Goal: Task Accomplishment & Management: Manage account settings

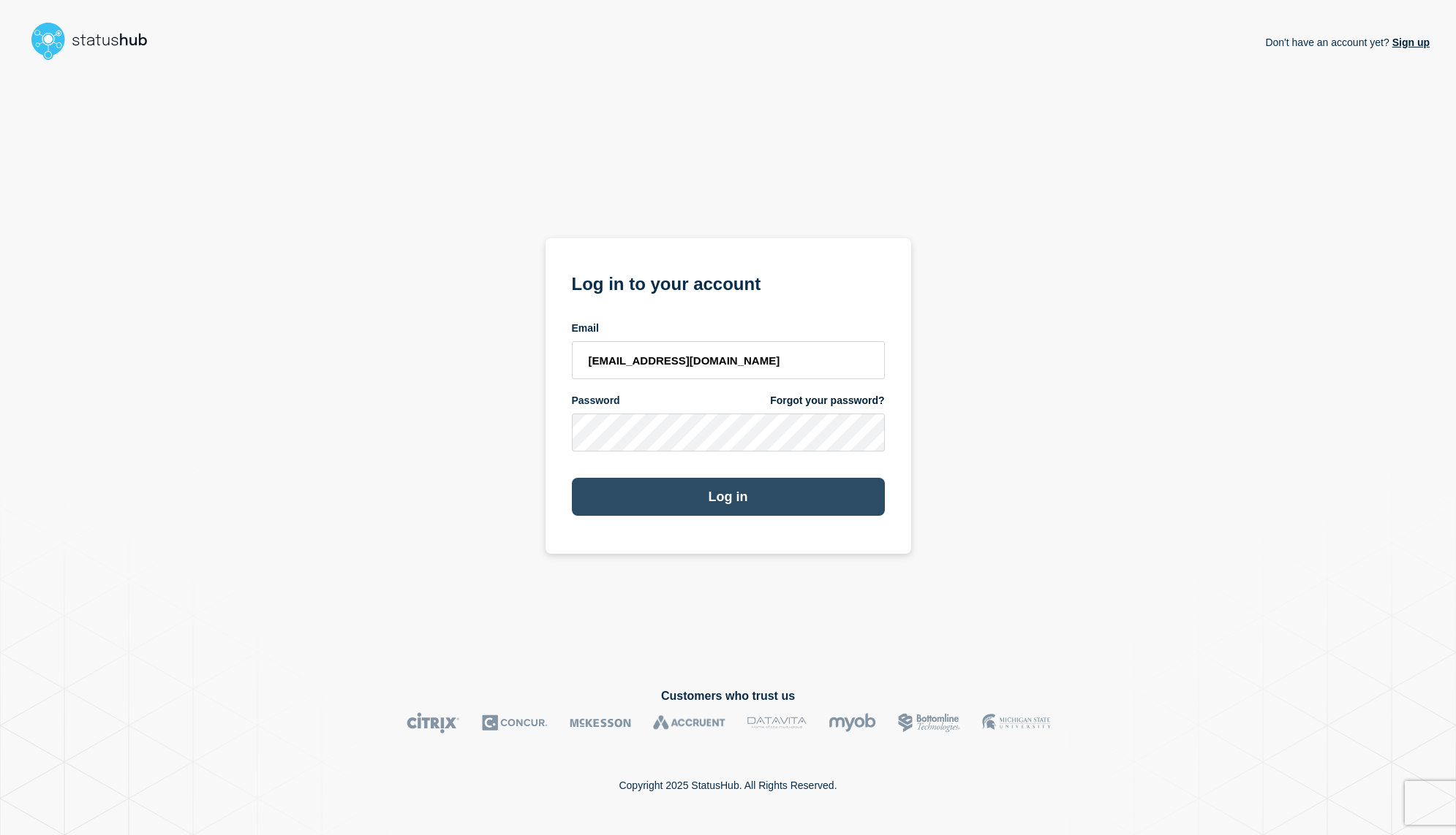
click at [769, 502] on button "Log in" at bounding box center [728, 497] width 313 height 38
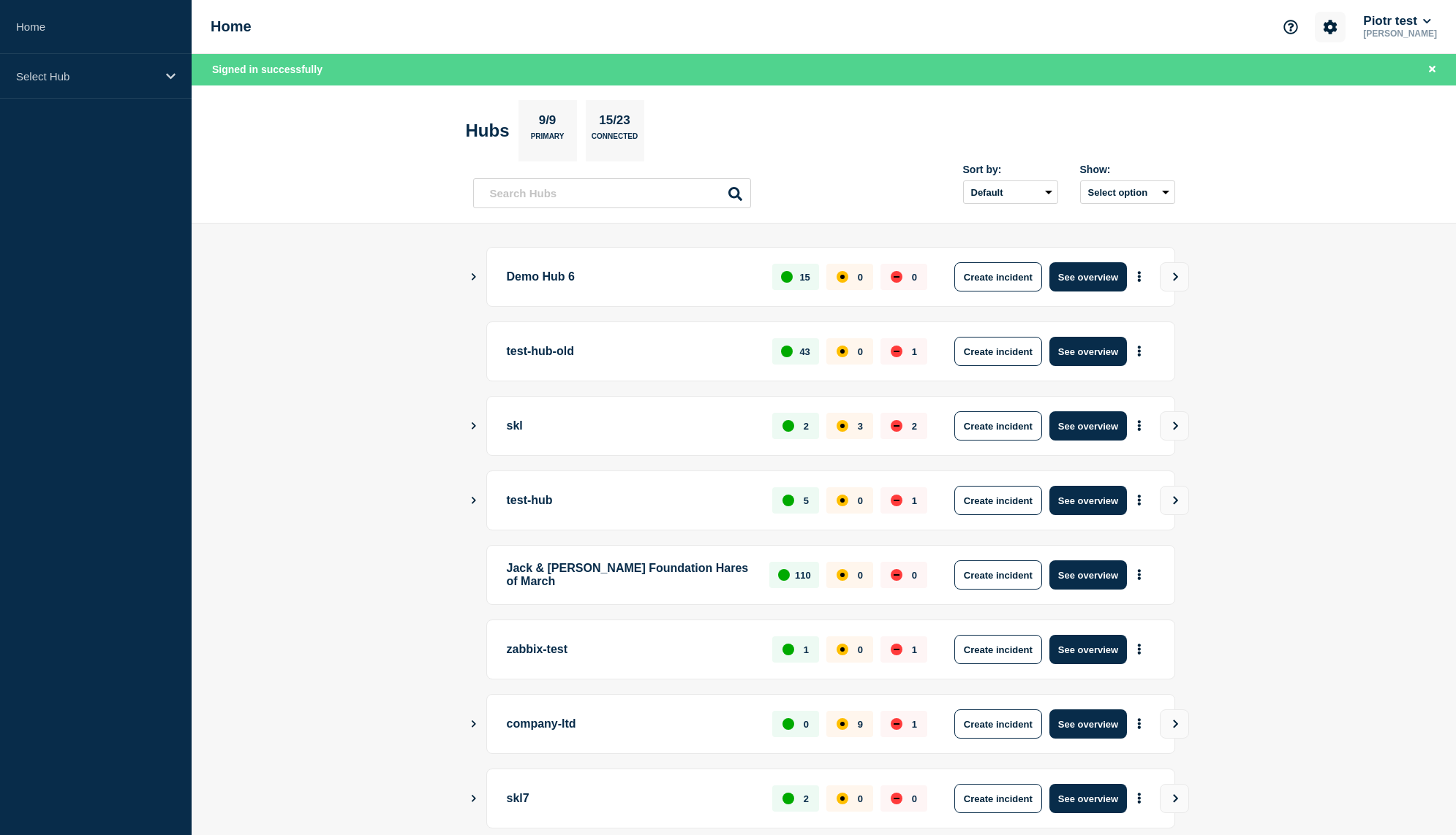
click at [1337, 29] on icon "Account settings" at bounding box center [1330, 27] width 14 height 14
click at [1377, 24] on button "Piotr test" at bounding box center [1397, 21] width 73 height 15
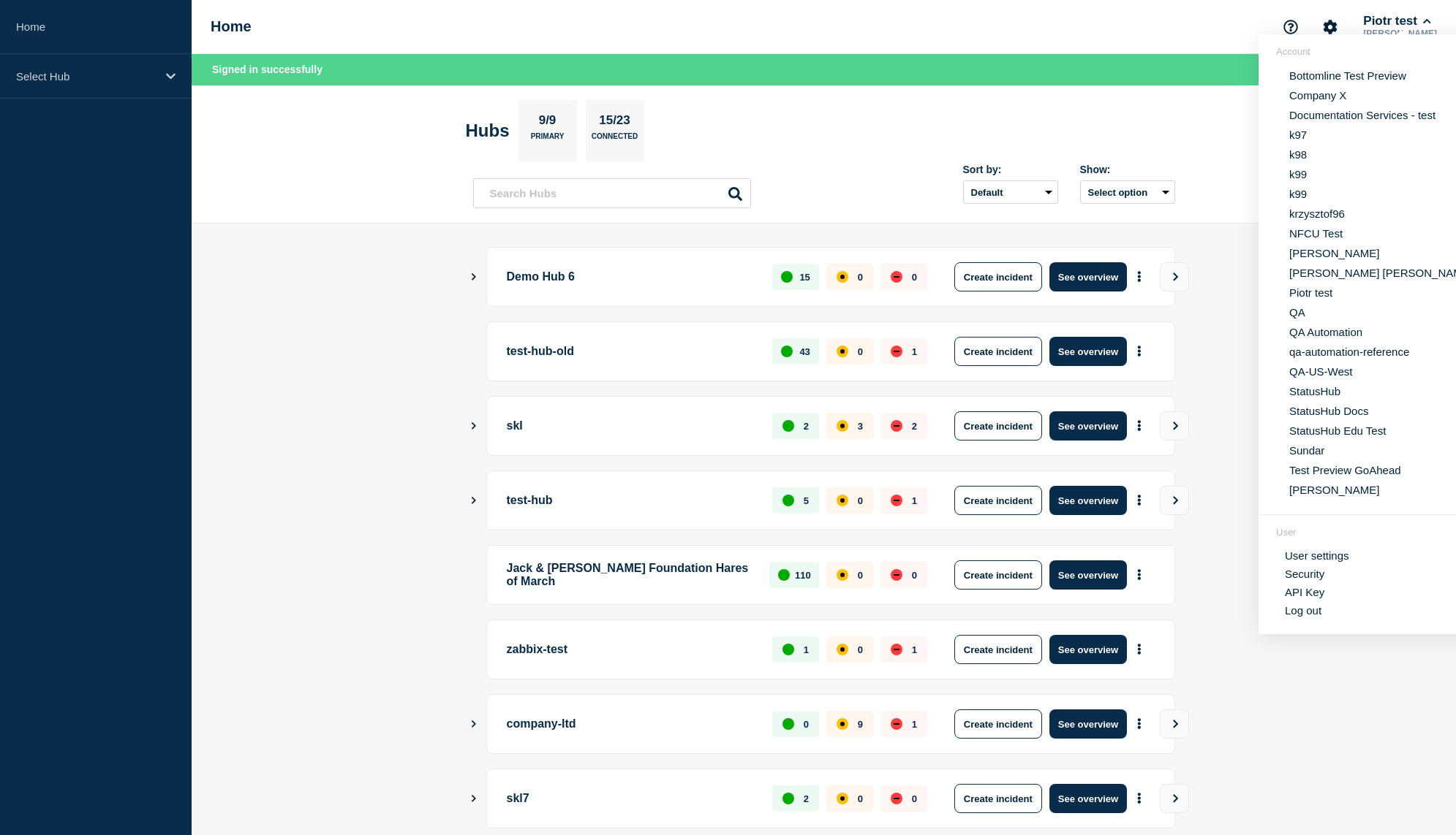
click at [1316, 599] on link "API Key" at bounding box center [1305, 593] width 40 height 13
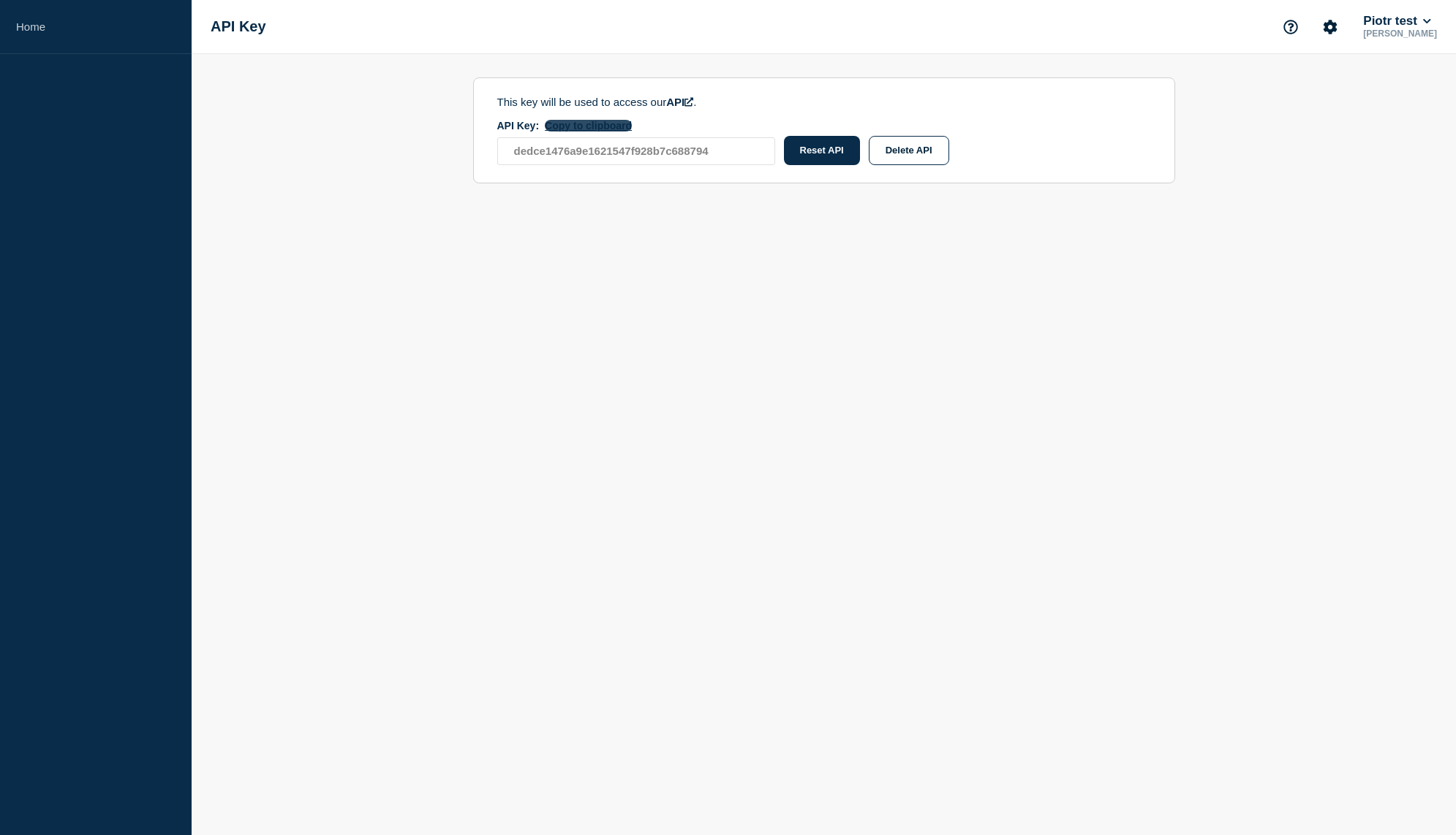
click at [612, 125] on button "Copy to clipboard" at bounding box center [588, 126] width 87 height 12
click at [81, 39] on link "Home" at bounding box center [96, 27] width 192 height 54
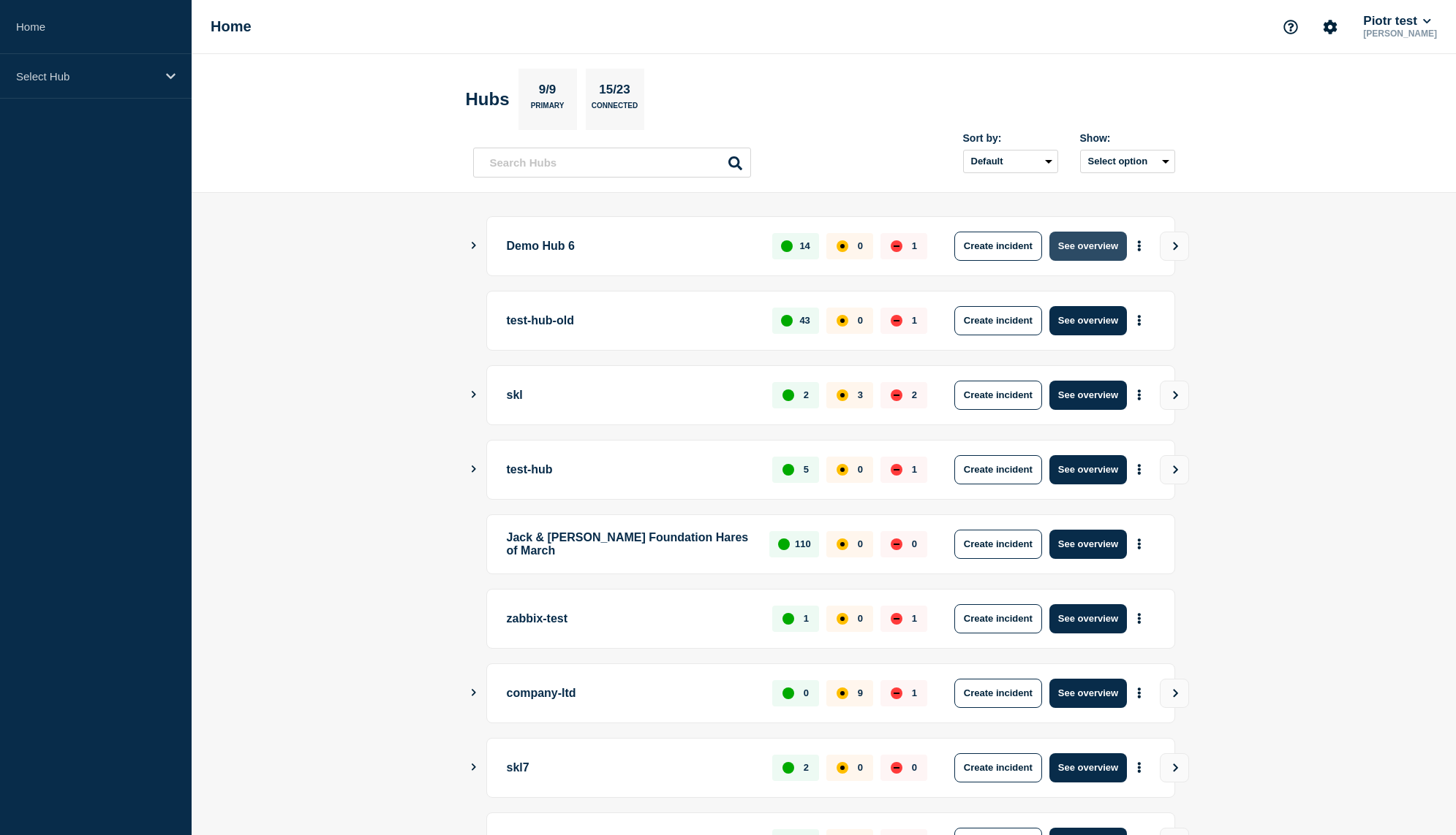
click at [1057, 247] on button "See overview" at bounding box center [1088, 246] width 77 height 30
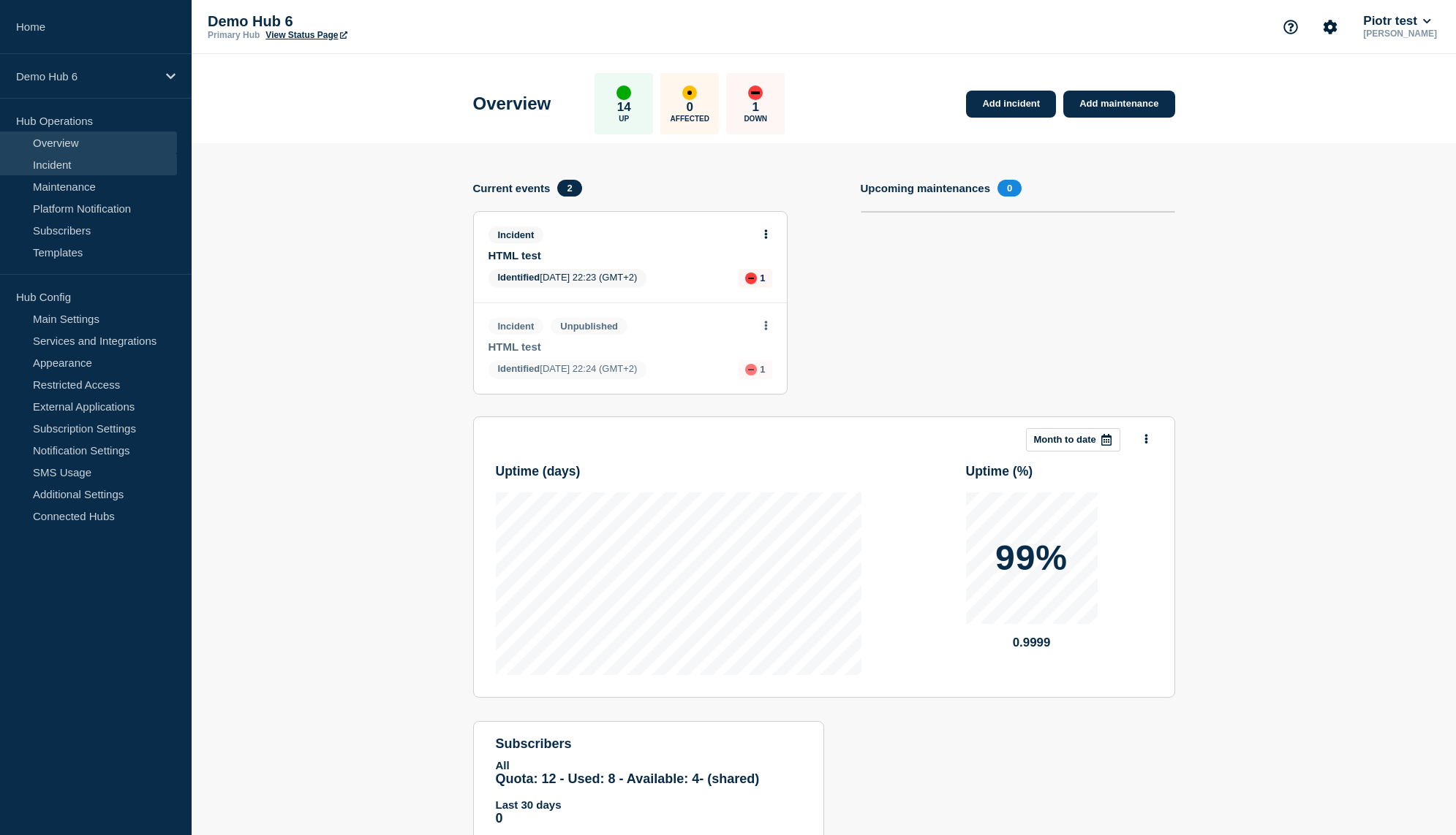
click at [106, 173] on link "Incident" at bounding box center [88, 164] width 177 height 22
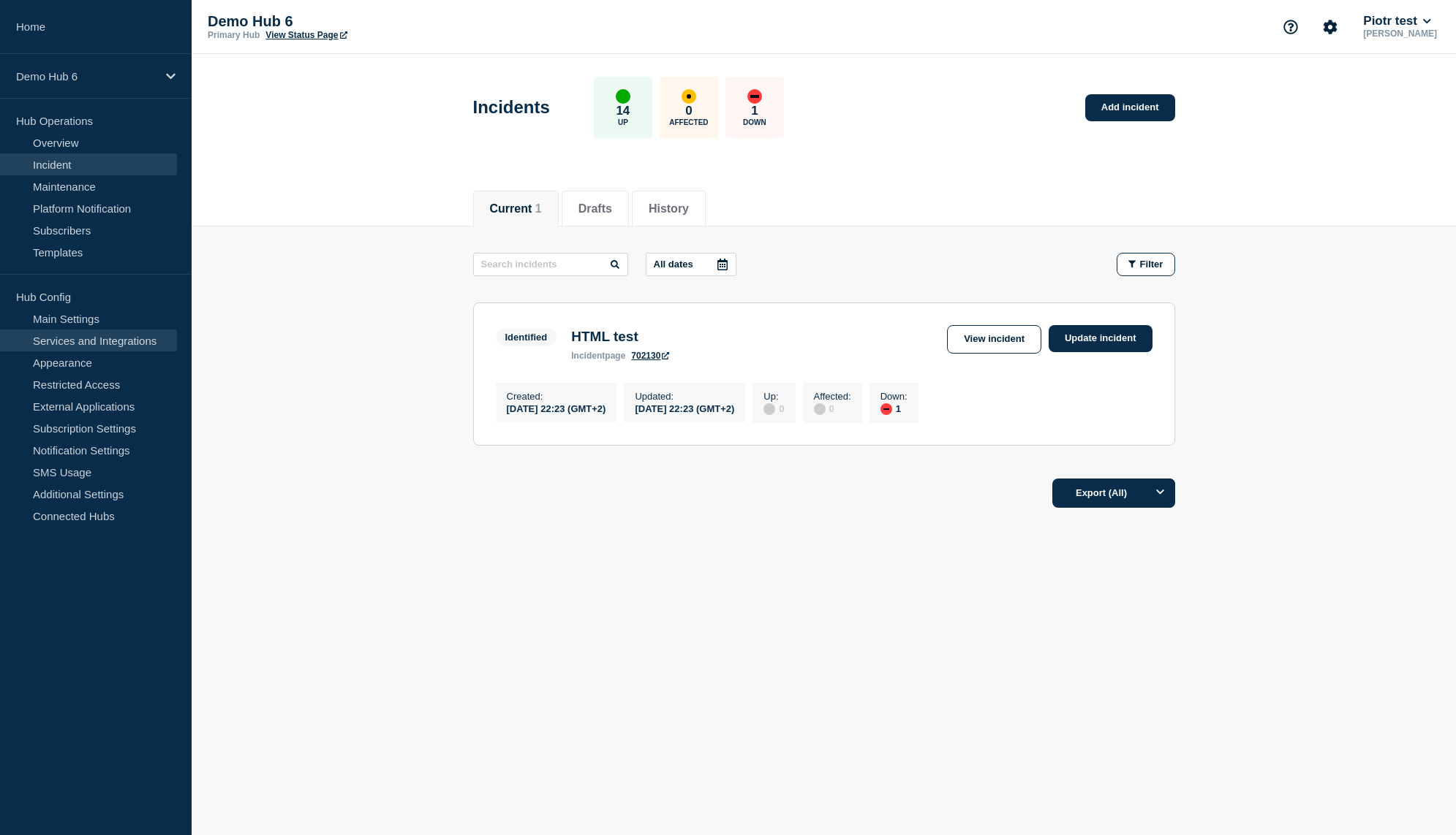
click at [100, 337] on link "Services and Integrations" at bounding box center [88, 340] width 177 height 22
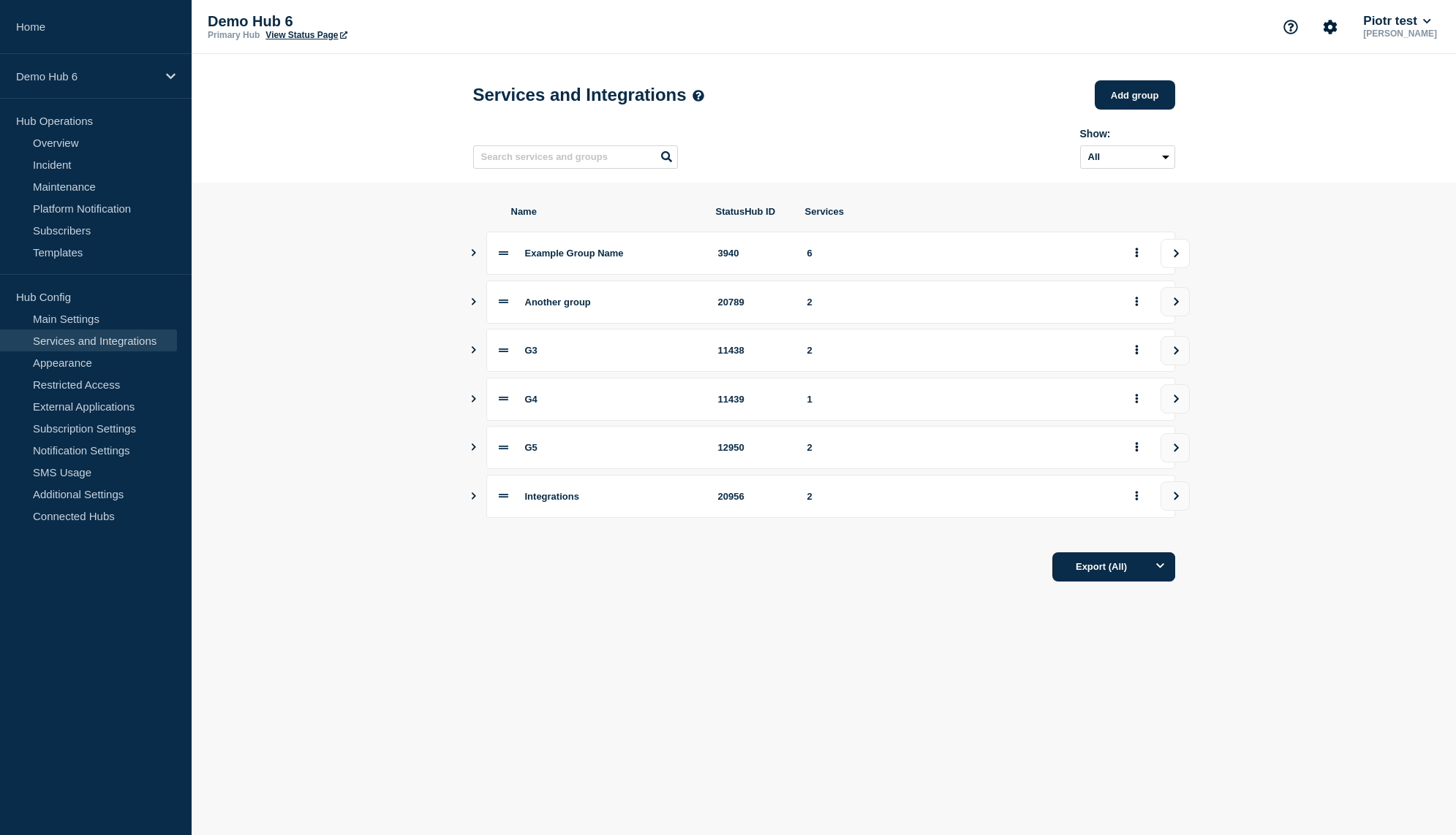
click at [1187, 265] on button "view group" at bounding box center [1176, 254] width 30 height 30
